Goal: Complete application form

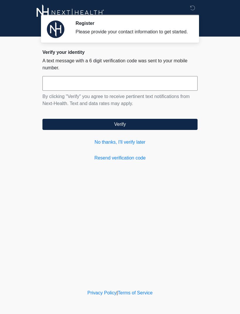
click at [72, 89] on input "text" at bounding box center [119, 83] width 155 height 15
type input "******"
click at [152, 130] on button "Verify" at bounding box center [119, 124] width 155 height 11
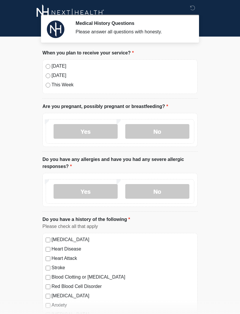
click at [50, 64] on div "[DATE]" at bounding box center [120, 66] width 149 height 7
click at [52, 64] on label "Today" at bounding box center [122, 66] width 143 height 7
click at [159, 128] on label "No" at bounding box center [157, 131] width 64 height 15
click at [93, 190] on label "Yes" at bounding box center [86, 191] width 64 height 15
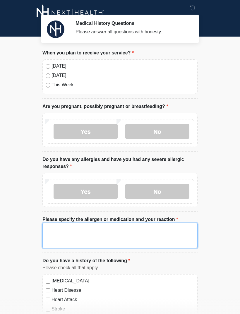
click at [104, 232] on textarea "Please specify the allergen or medication and your reaction" at bounding box center [119, 235] width 155 height 25
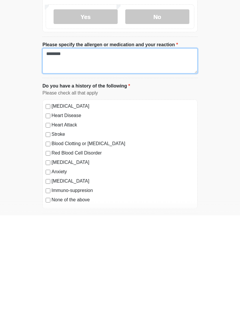
scroll to position [80, 0]
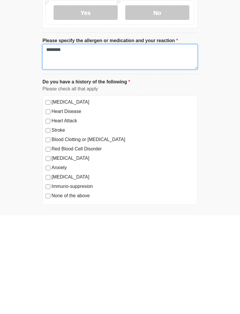
type textarea "*******"
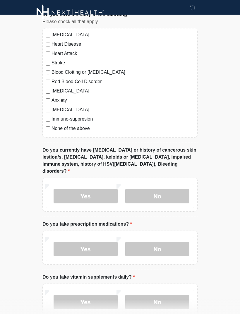
scroll to position [248, 0]
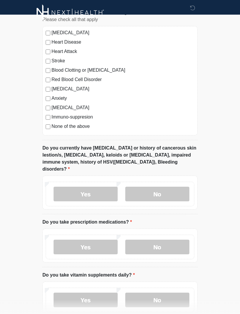
click at [166, 187] on label "No" at bounding box center [157, 194] width 64 height 15
click at [172, 242] on label "No" at bounding box center [157, 247] width 64 height 15
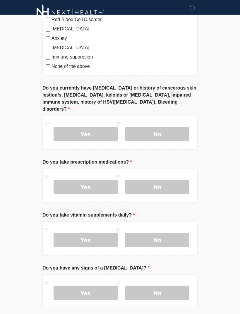
scroll to position [309, 0]
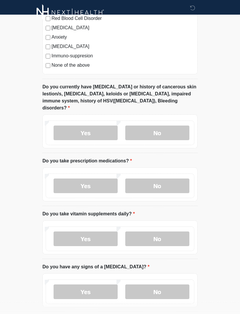
click at [159, 232] on label "No" at bounding box center [157, 239] width 64 height 15
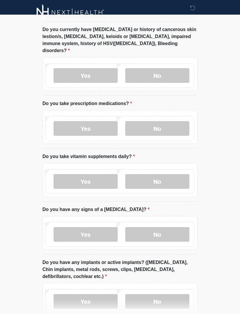
scroll to position [367, 0]
click at [168, 228] on label "No" at bounding box center [157, 234] width 64 height 15
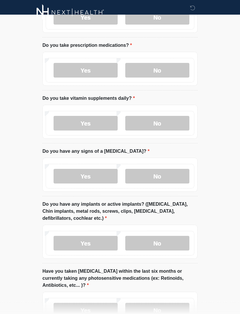
scroll to position [425, 0]
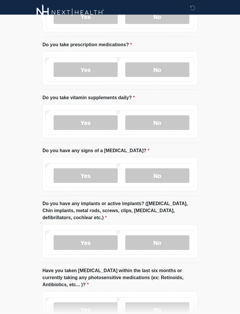
click at [89, 236] on label "Yes" at bounding box center [86, 243] width 64 height 15
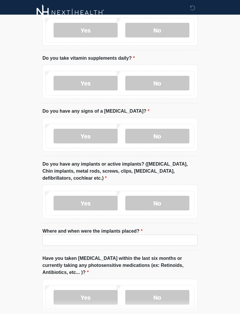
scroll to position [488, 0]
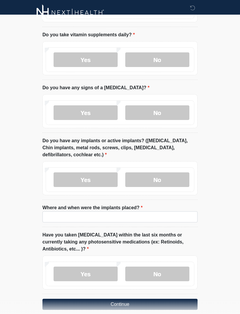
click at [152, 267] on label "No" at bounding box center [157, 274] width 64 height 15
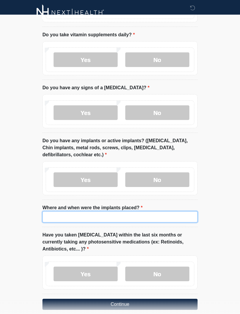
click at [150, 211] on input "Where and when were the implants placed?" at bounding box center [119, 216] width 155 height 11
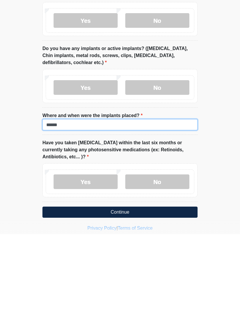
scroll to position [507, 0]
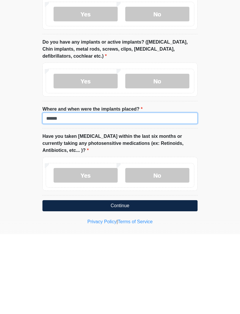
type input "******"
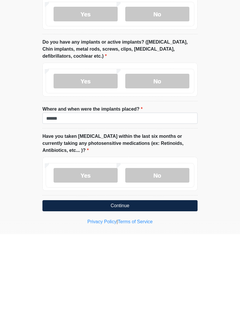
click at [172, 248] on label "No" at bounding box center [157, 255] width 64 height 15
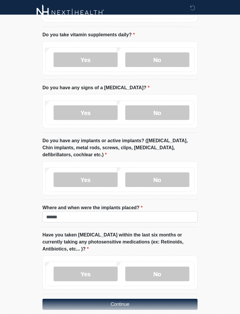
click at [146, 299] on button "Continue" at bounding box center [119, 304] width 155 height 11
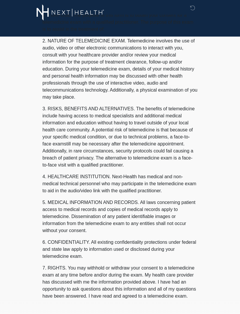
scroll to position [0, 0]
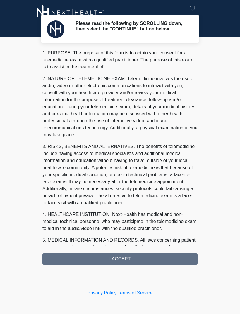
click at [134, 260] on div "1. PURPOSE. The purpose of this form is to obtain your consent for a telemedici…" at bounding box center [119, 156] width 155 height 215
click at [128, 264] on div "1. PURPOSE. The purpose of this form is to obtain your consent for a telemedici…" at bounding box center [119, 156] width 155 height 215
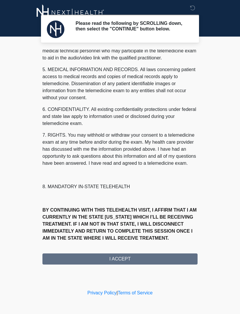
scroll to position [178, 0]
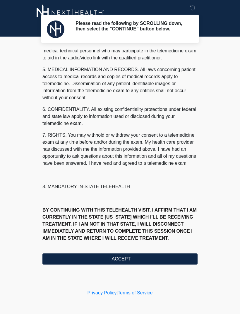
click at [119, 261] on button "I ACCEPT" at bounding box center [119, 258] width 155 height 11
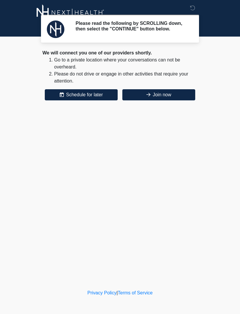
click at [126, 265] on div "Please read the following by SCROLLING down, then select the "CONTINUE" button …" at bounding box center [120, 144] width 176 height 276
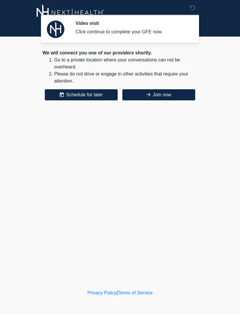
click at [167, 94] on button "Join now" at bounding box center [158, 94] width 73 height 11
